Goal: Information Seeking & Learning: Understand process/instructions

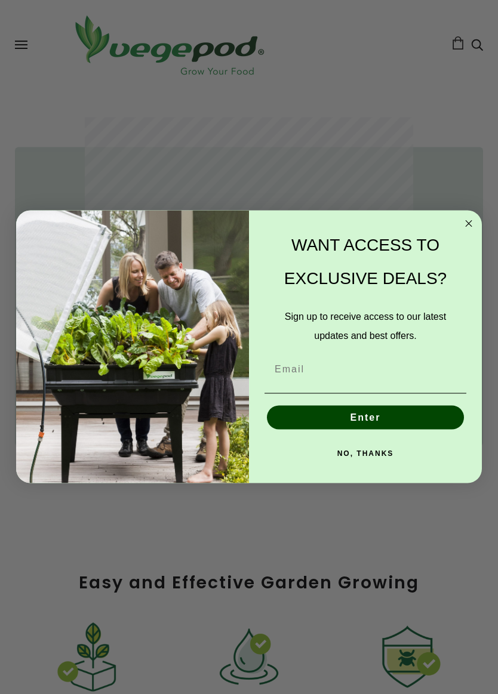
scroll to position [1182, 0]
click at [469, 223] on icon "Close dialog" at bounding box center [469, 224] width 6 height 6
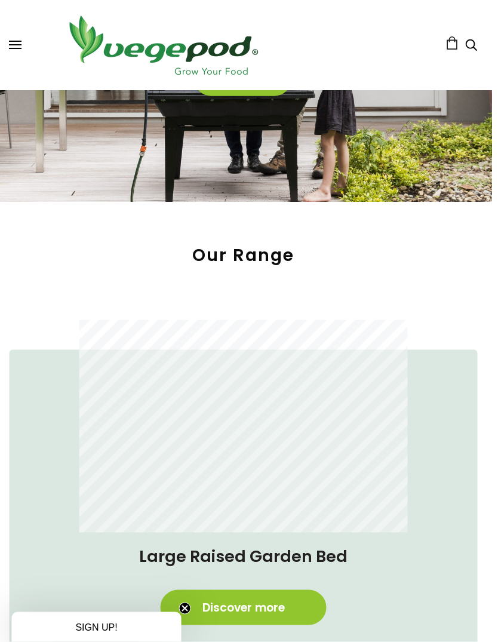
scroll to position [0, 5]
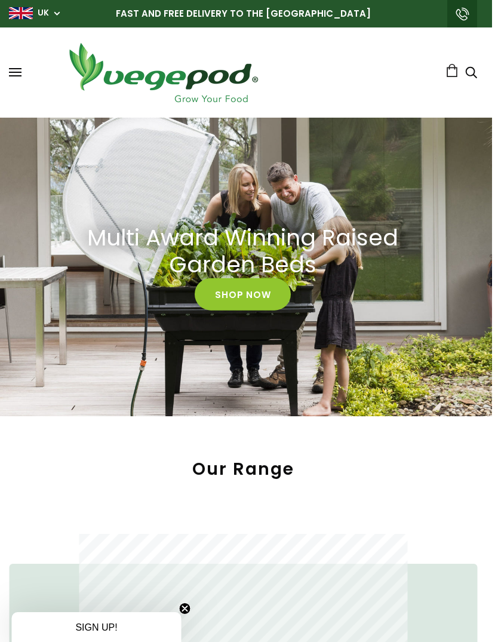
click at [253, 291] on link "Shop Now" at bounding box center [243, 294] width 96 height 32
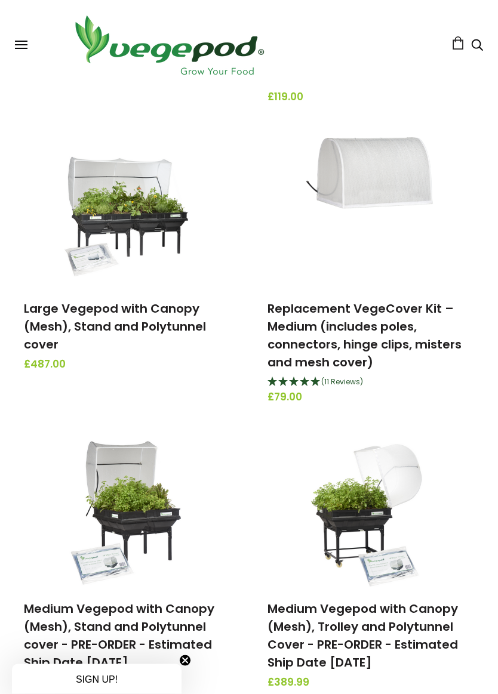
scroll to position [679, 0]
click at [131, 236] on img at bounding box center [126, 211] width 125 height 149
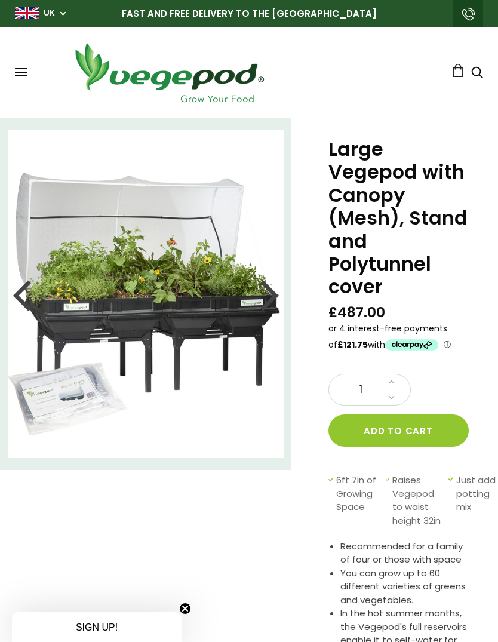
click at [168, 319] on img at bounding box center [146, 294] width 276 height 328
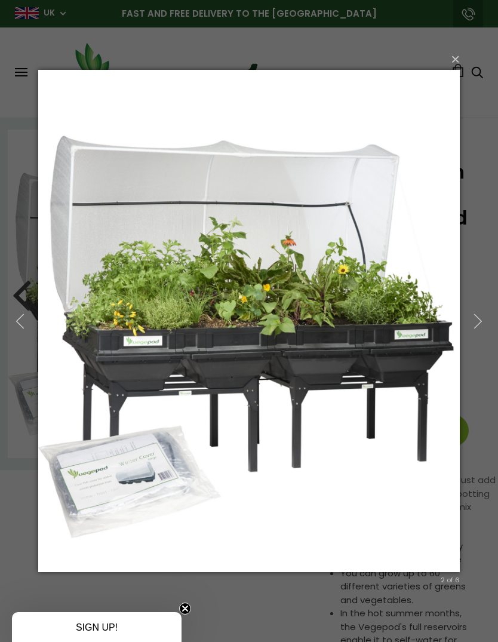
click at [474, 318] on icon "button" at bounding box center [478, 321] width 16 height 16
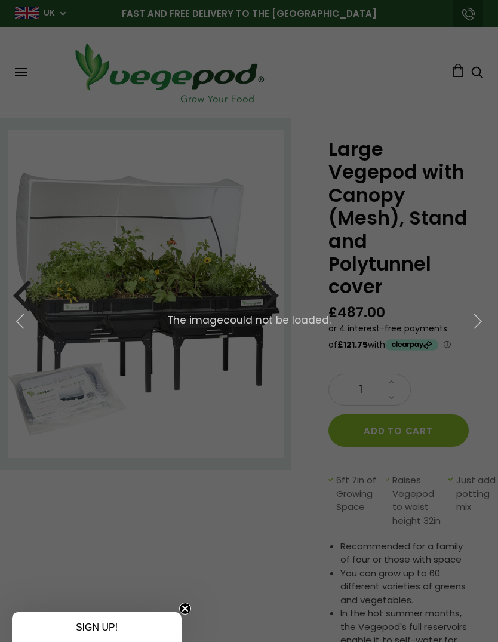
click at [474, 322] on icon "button" at bounding box center [478, 321] width 16 height 16
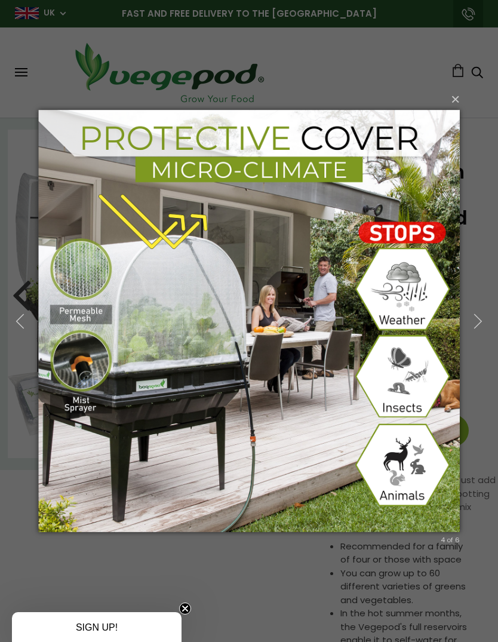
click at [476, 322] on icon "button" at bounding box center [478, 321] width 16 height 16
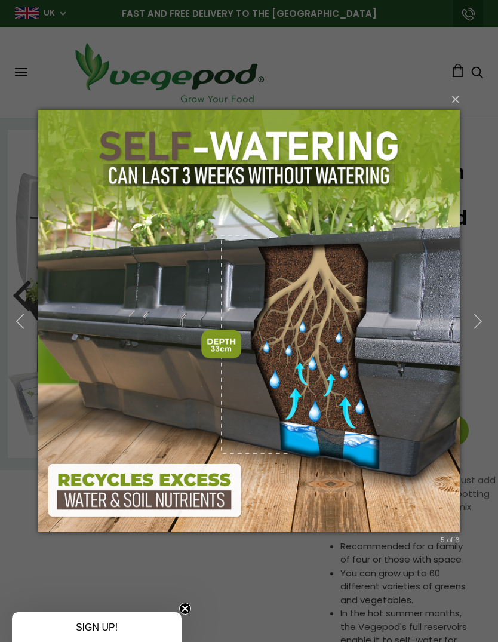
click at [481, 315] on icon "button" at bounding box center [478, 321] width 16 height 16
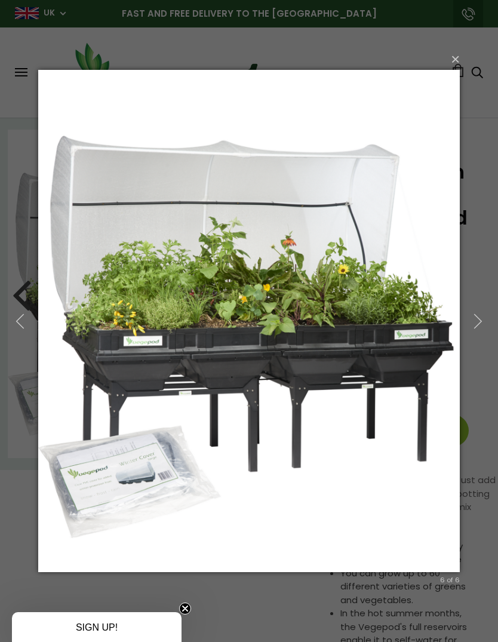
click at [469, 324] on button "button" at bounding box center [478, 321] width 41 height 50
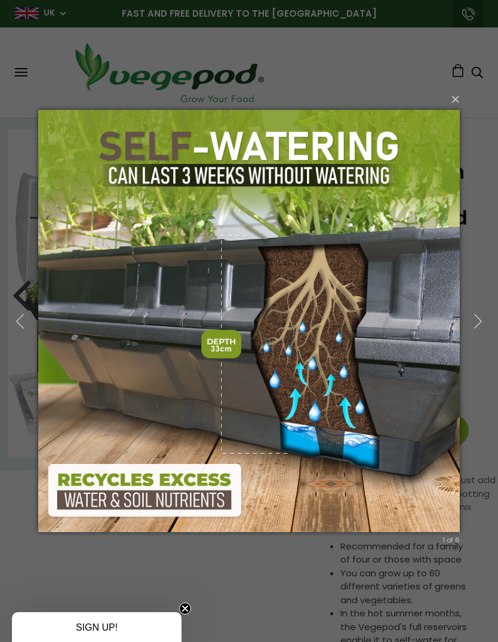
click at [473, 321] on icon "button" at bounding box center [478, 321] width 16 height 16
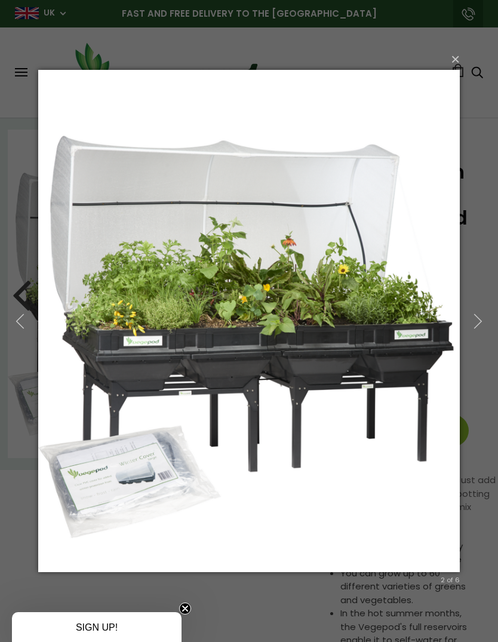
click at [457, 57] on button "×" at bounding box center [253, 59] width 422 height 26
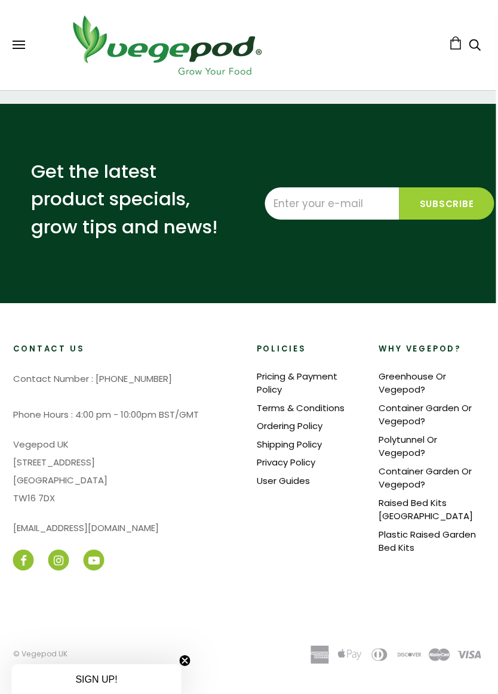
scroll to position [1228, 2]
click at [413, 377] on link "Greenhouse Or Vegepod?" at bounding box center [411, 383] width 67 height 26
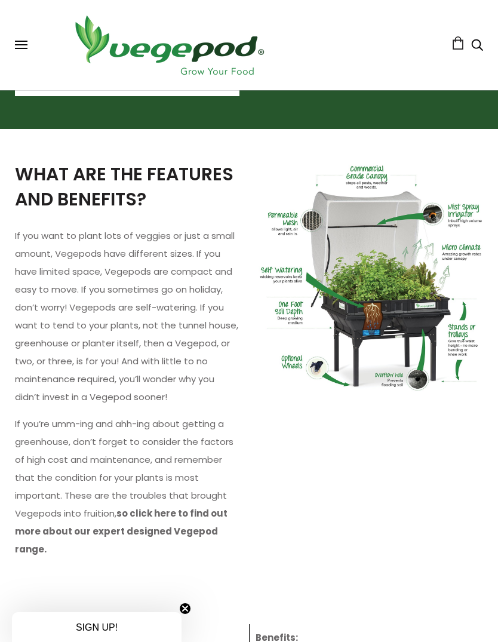
scroll to position [1383, 0]
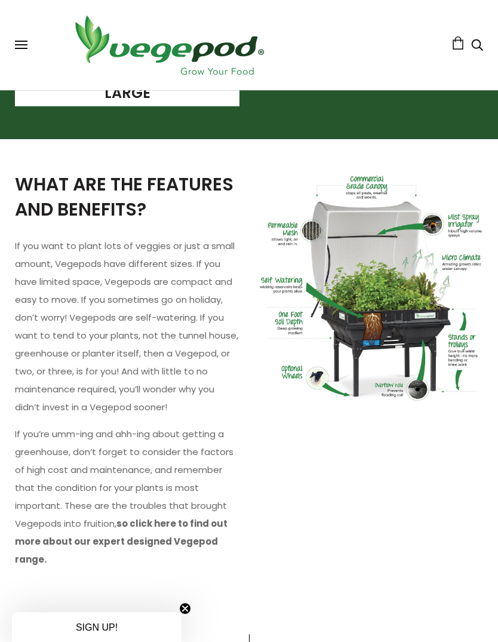
click at [429, 316] on img at bounding box center [370, 288] width 224 height 232
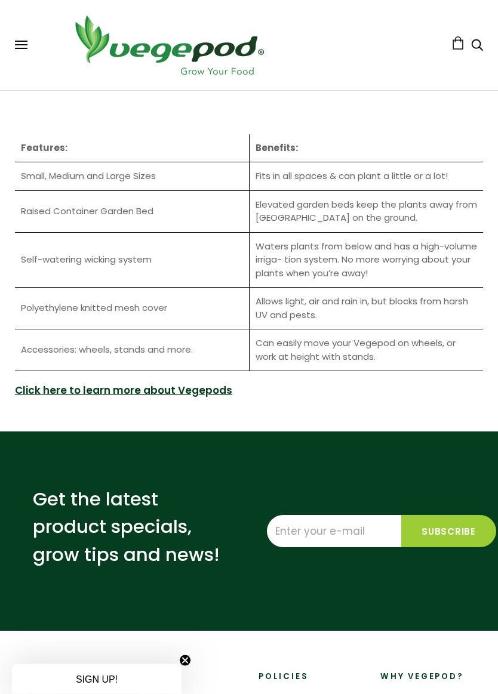
scroll to position [1882, 0]
click at [156, 383] on link "Click here to learn more about Vegepods" at bounding box center [123, 391] width 217 height 16
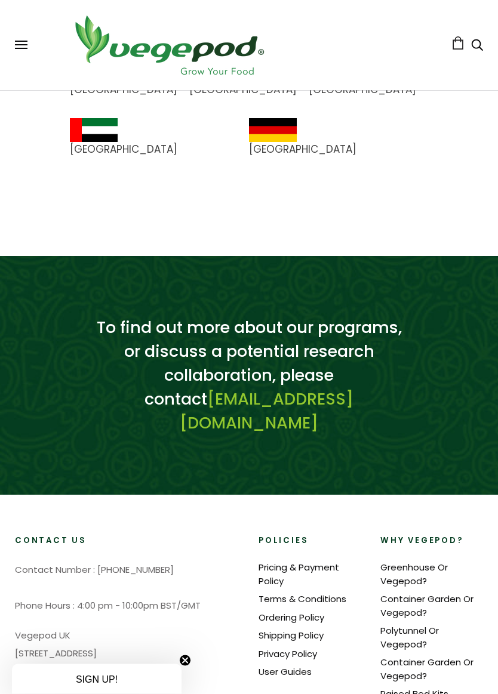
scroll to position [1272, 0]
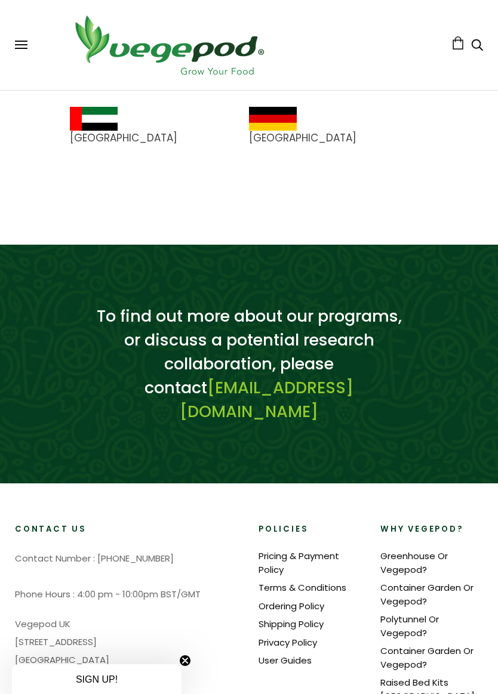
click at [424, 641] on link "Raised Bed Kits [GEOGRAPHIC_DATA]" at bounding box center [427, 689] width 94 height 26
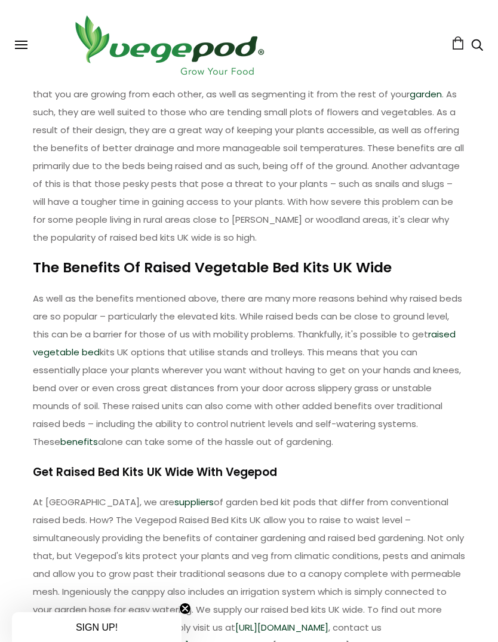
scroll to position [298, 0]
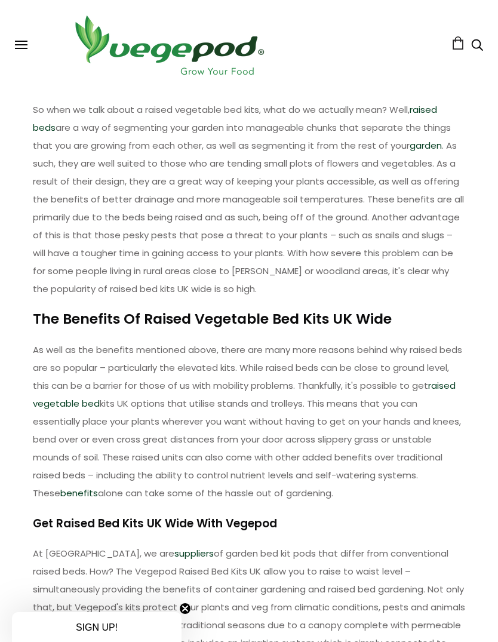
click at [26, 47] on button at bounding box center [21, 45] width 13 height 9
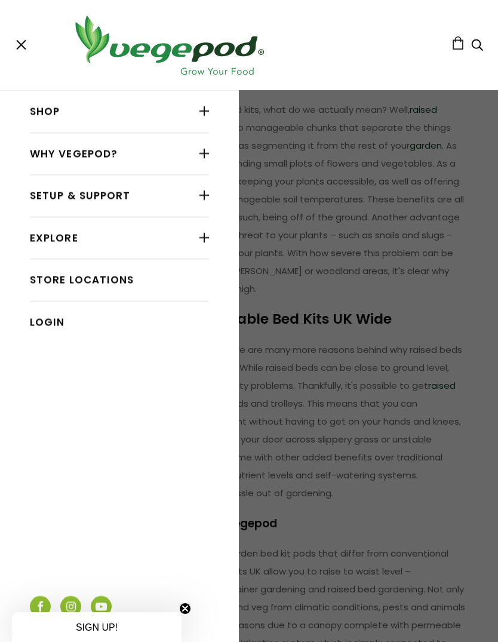
click at [205, 118] on div at bounding box center [204, 111] width 10 height 16
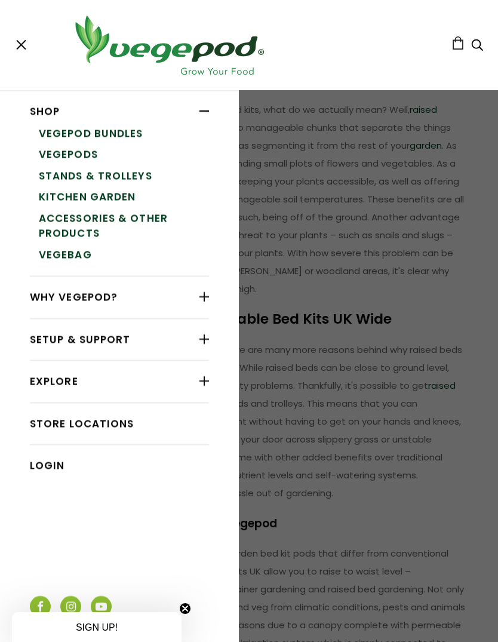
click at [207, 341] on div at bounding box center [204, 339] width 10 height 16
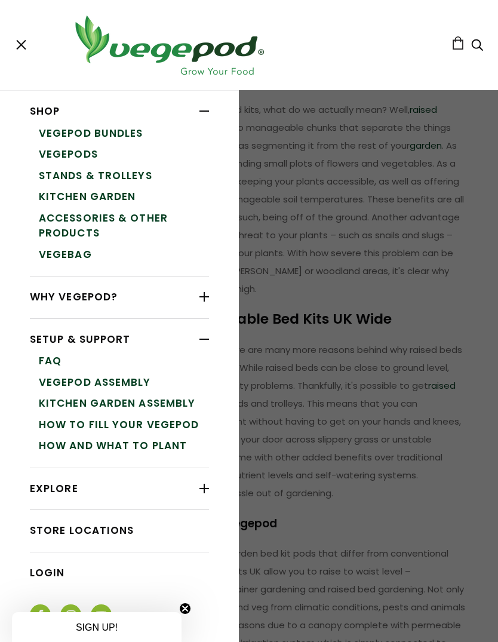
click at [133, 397] on link "Kitchen Garden Assembly" at bounding box center [124, 403] width 170 height 21
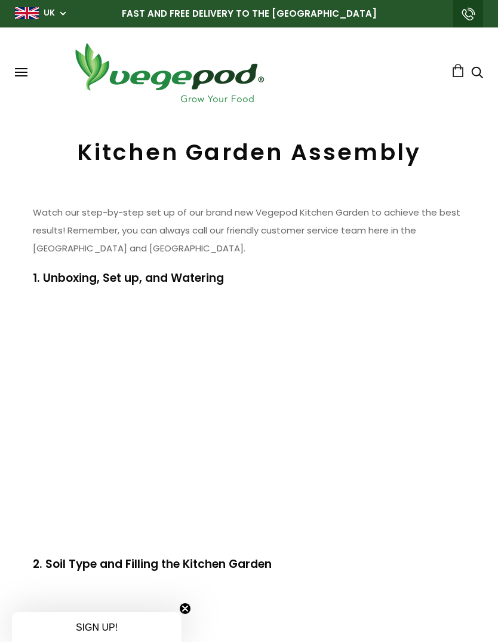
click at [17, 70] on button at bounding box center [21, 72] width 13 height 9
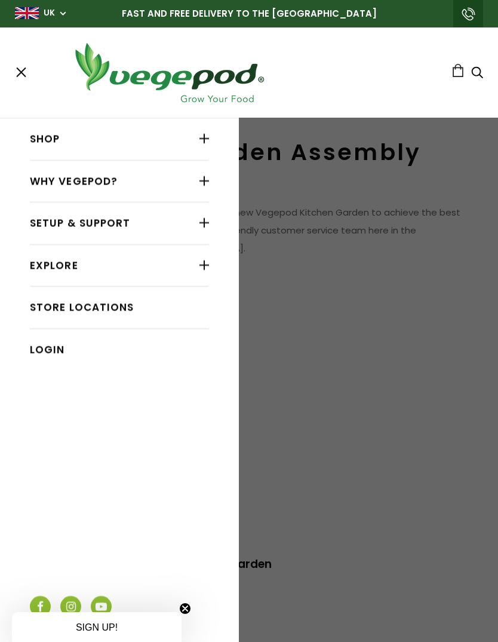
click at [202, 225] on div at bounding box center [204, 223] width 10 height 16
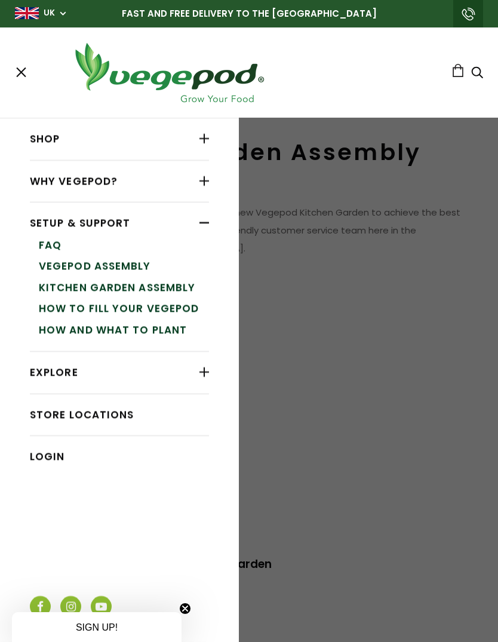
click at [136, 263] on link "Vegepod Assembly" at bounding box center [124, 265] width 170 height 21
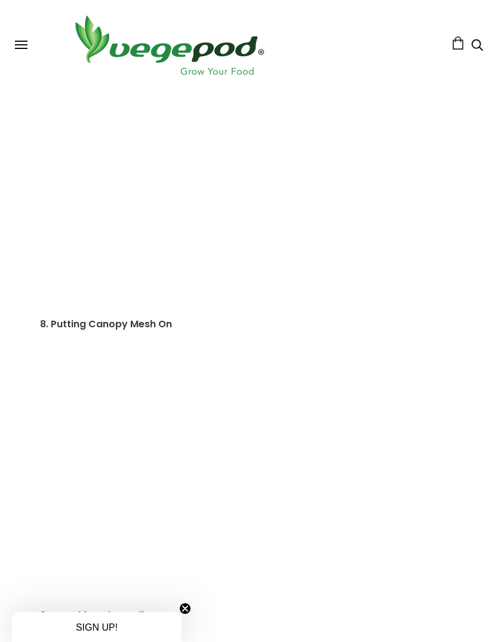
scroll to position [2186, 0]
